Goal: Information Seeking & Learning: Learn about a topic

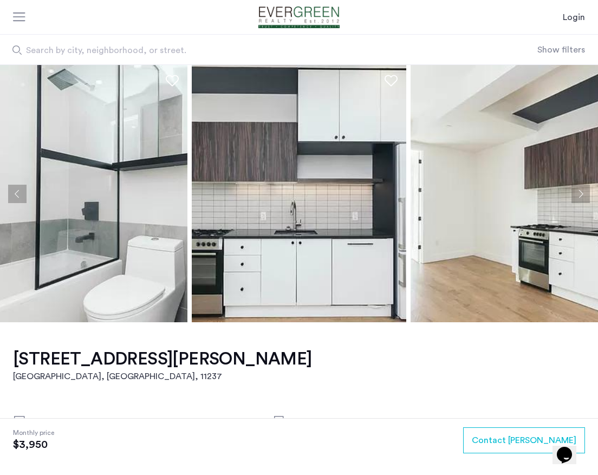
click at [582, 195] on button "Next apartment" at bounding box center [580, 194] width 18 height 18
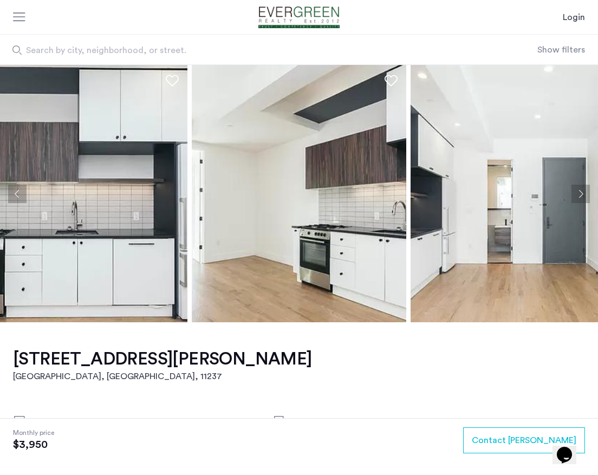
click at [582, 195] on button "Next apartment" at bounding box center [580, 194] width 18 height 18
click at [581, 195] on button "Next apartment" at bounding box center [580, 194] width 18 height 18
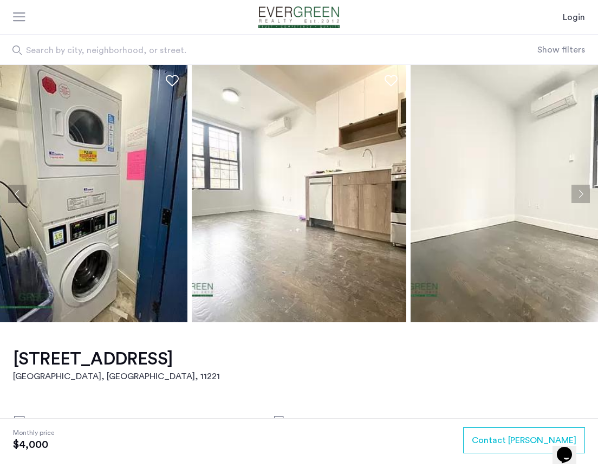
click at [583, 191] on button "Next apartment" at bounding box center [580, 194] width 18 height 18
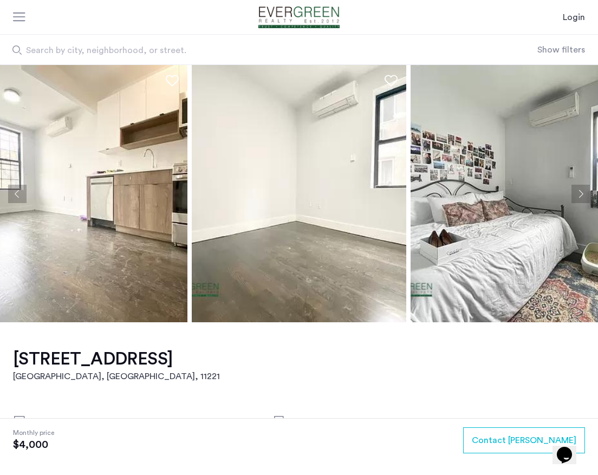
click at [583, 191] on button "Next apartment" at bounding box center [580, 194] width 18 height 18
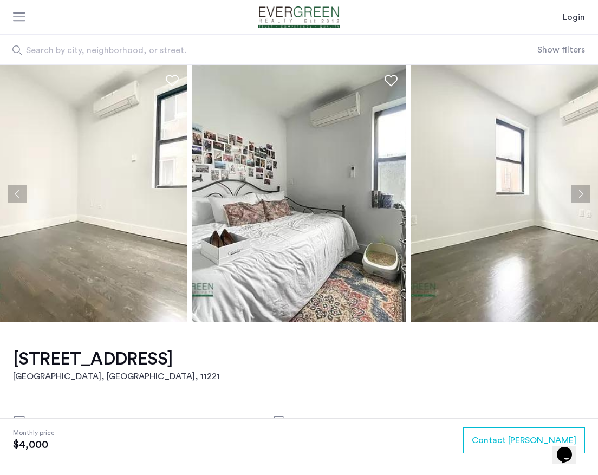
click at [583, 191] on button "Next apartment" at bounding box center [580, 194] width 18 height 18
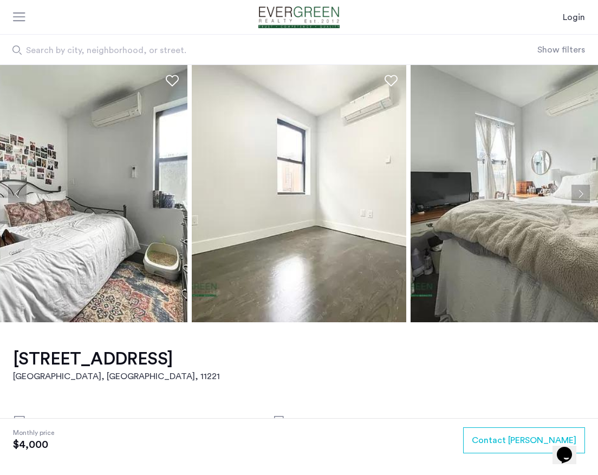
click at [583, 191] on button "Next apartment" at bounding box center [580, 194] width 18 height 18
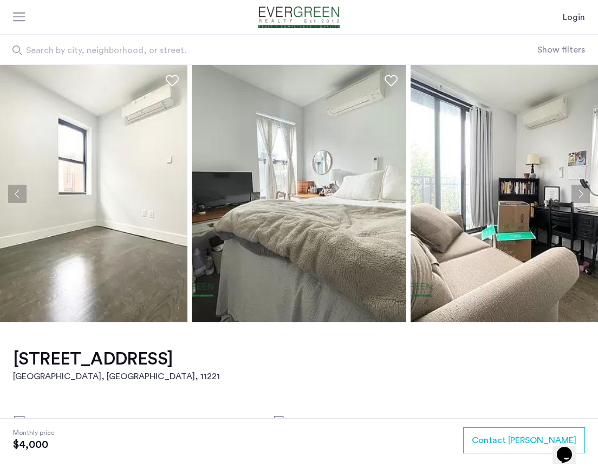
click at [583, 191] on button "Next apartment" at bounding box center [580, 194] width 18 height 18
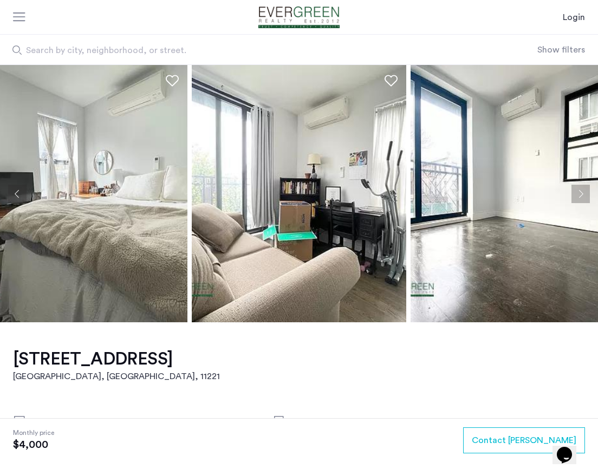
click at [583, 191] on button "Next apartment" at bounding box center [580, 194] width 18 height 18
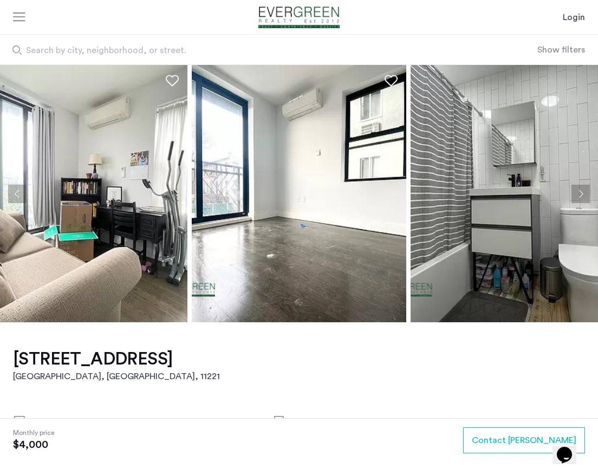
click at [583, 191] on button "Next apartment" at bounding box center [580, 194] width 18 height 18
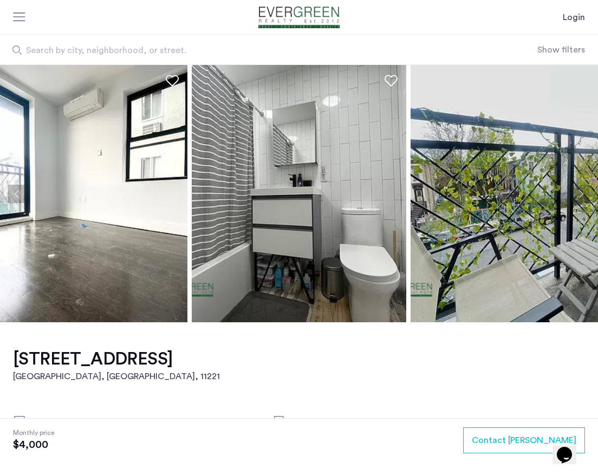
click at [583, 191] on button "Next apartment" at bounding box center [580, 194] width 18 height 18
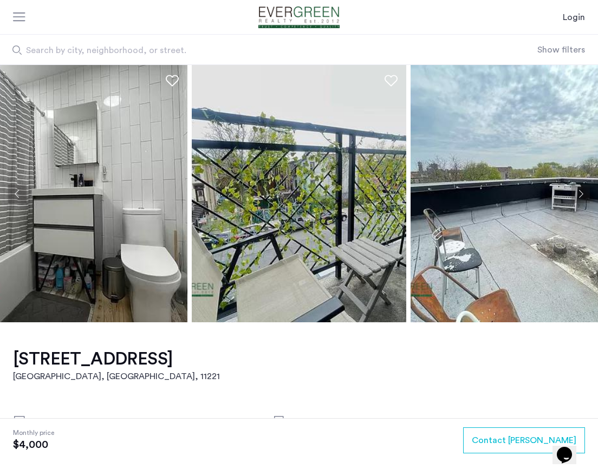
click at [583, 191] on button "Next apartment" at bounding box center [580, 194] width 18 height 18
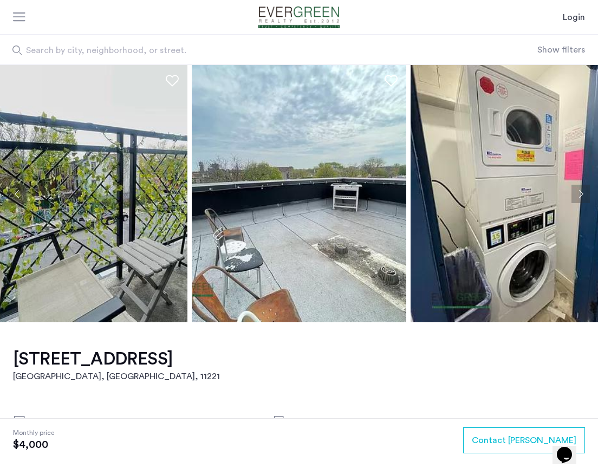
click at [583, 191] on button "Next apartment" at bounding box center [580, 194] width 18 height 18
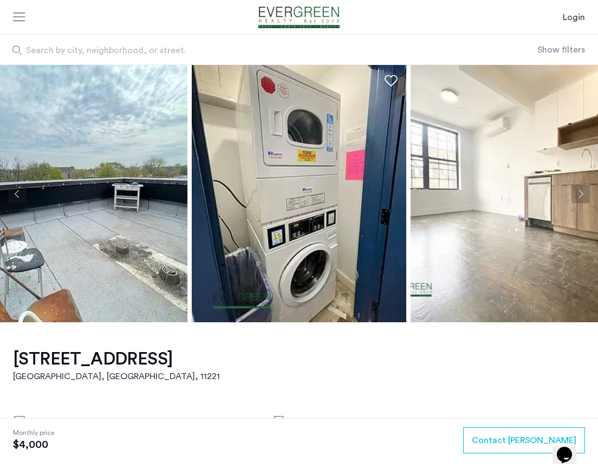
click at [583, 191] on button "Next apartment" at bounding box center [580, 194] width 18 height 18
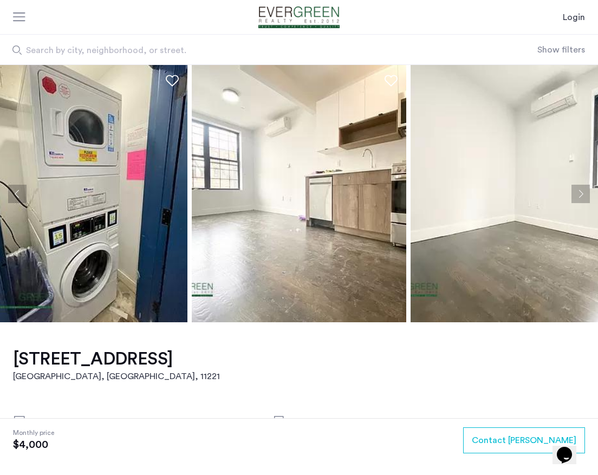
click at [583, 191] on button "Next apartment" at bounding box center [580, 194] width 18 height 18
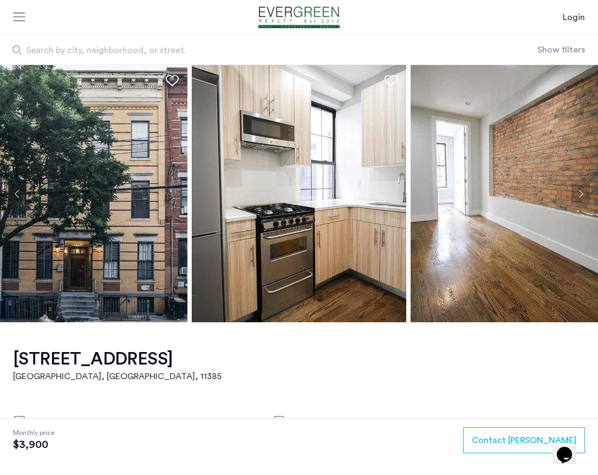
click at [580, 192] on button "Next apartment" at bounding box center [580, 194] width 18 height 18
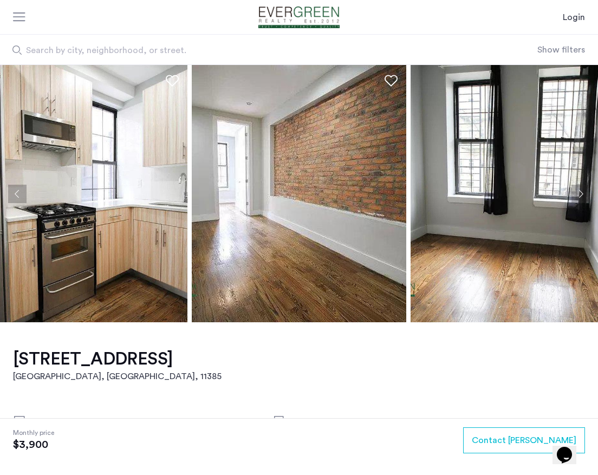
click at [580, 192] on button "Next apartment" at bounding box center [580, 194] width 18 height 18
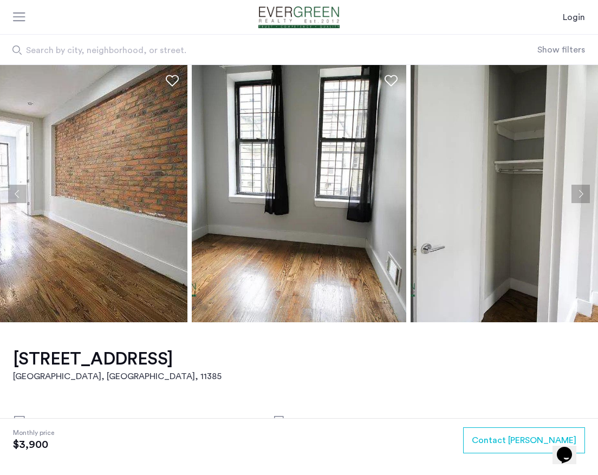
click at [580, 192] on button "Next apartment" at bounding box center [580, 194] width 18 height 18
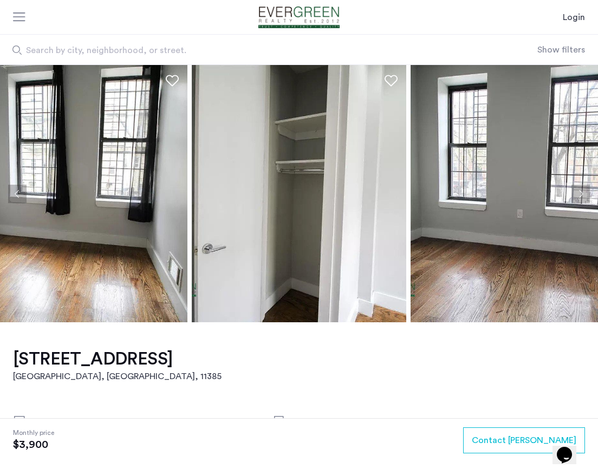
click at [580, 192] on button "Next apartment" at bounding box center [580, 194] width 18 height 18
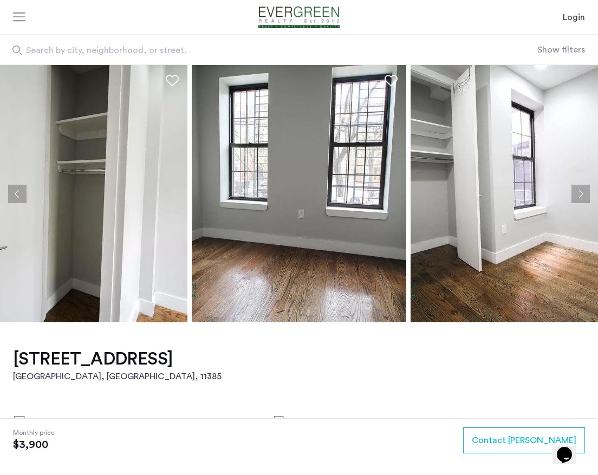
click at [580, 192] on button "Next apartment" at bounding box center [580, 194] width 18 height 18
